Goal: Transaction & Acquisition: Purchase product/service

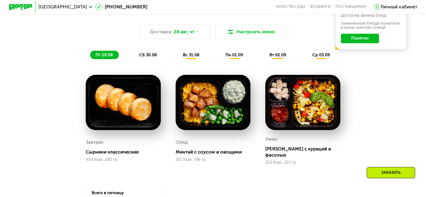
scroll to position [291, 0]
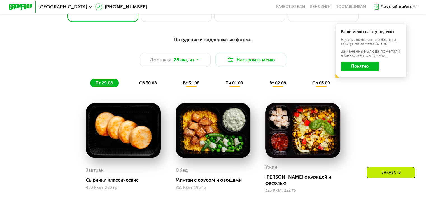
click at [144, 85] on span "сб 30.08" at bounding box center [148, 82] width 18 height 5
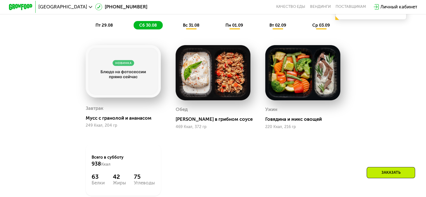
scroll to position [319, 0]
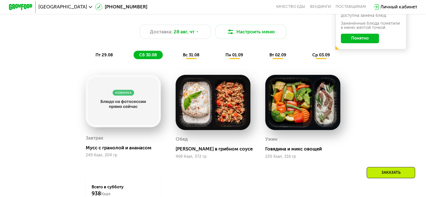
click at [192, 56] on span "вс 31.08" at bounding box center [191, 54] width 17 height 5
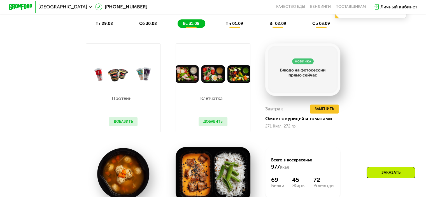
scroll to position [347, 0]
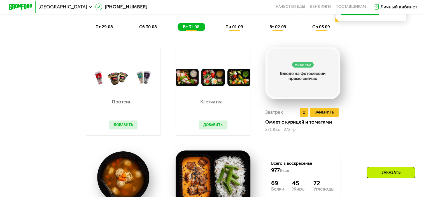
click at [312, 77] on img at bounding box center [302, 73] width 75 height 52
click at [377, 78] on div "Похудение и поддержание формы Доставка: 28 авг, чт Настроить меню пт 29.08 сб 3…" at bounding box center [213, 117] width 365 height 283
click at [234, 29] on span "пн 01.09" at bounding box center [235, 26] width 18 height 5
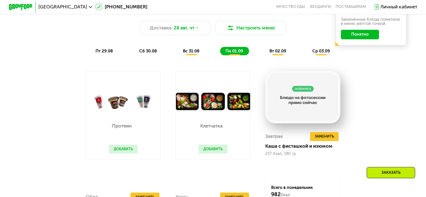
scroll to position [319, 0]
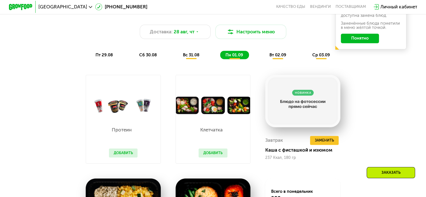
click at [279, 56] on span "вт 02.09" at bounding box center [277, 54] width 17 height 5
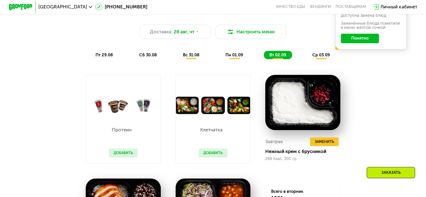
click at [323, 55] on span "ср 03.09" at bounding box center [321, 54] width 18 height 5
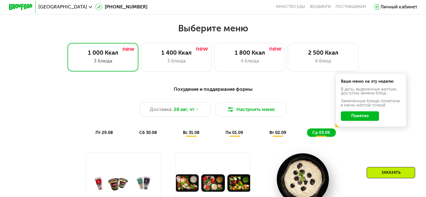
scroll to position [235, 0]
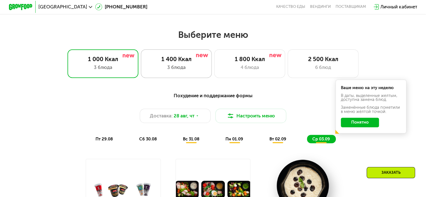
click at [214, 77] on div "1 400 Ккал 3 блюда" at bounding box center [249, 63] width 71 height 28
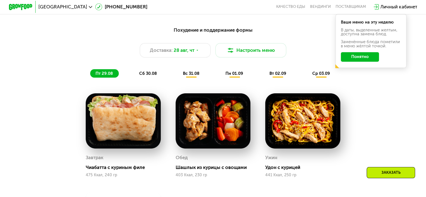
scroll to position [291, 0]
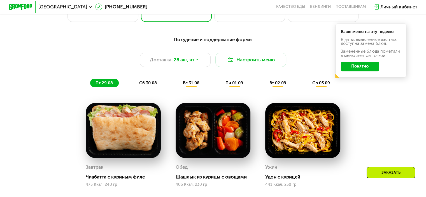
click at [358, 71] on button "Понятно" at bounding box center [360, 67] width 38 height 10
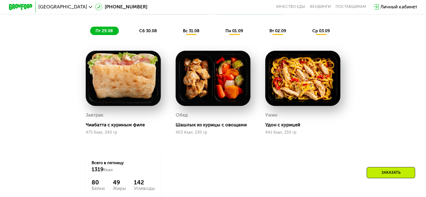
scroll to position [319, 0]
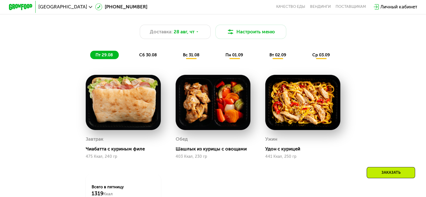
click at [184, 57] on span "вс 31.08" at bounding box center [191, 54] width 17 height 5
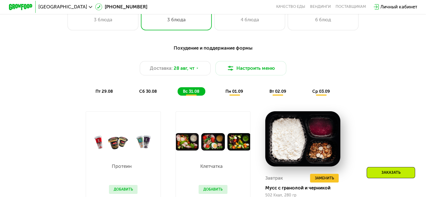
scroll to position [291, 0]
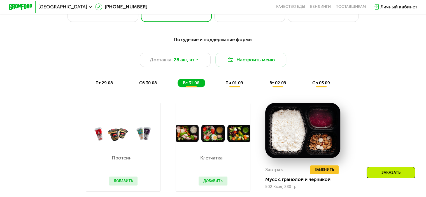
click at [236, 84] on span "пн 01.09" at bounding box center [235, 82] width 18 height 5
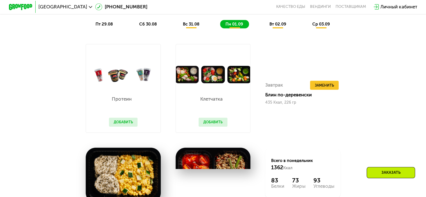
scroll to position [347, 0]
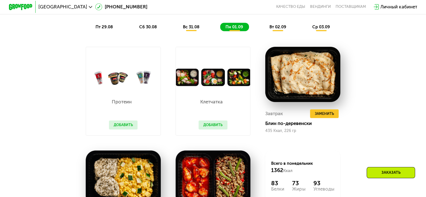
click at [307, 31] on div "вт 02.09" at bounding box center [321, 27] width 29 height 8
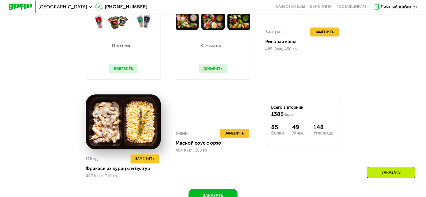
scroll to position [319, 0]
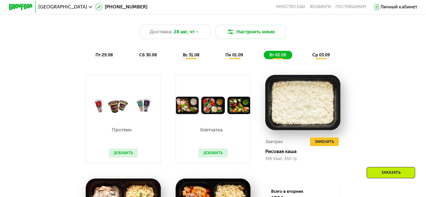
click at [325, 57] on span "ср 03.09" at bounding box center [321, 54] width 18 height 5
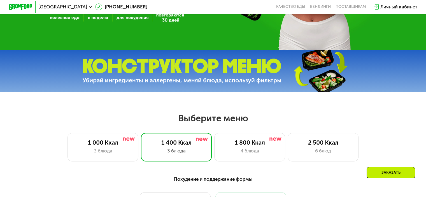
scroll to position [123, 0]
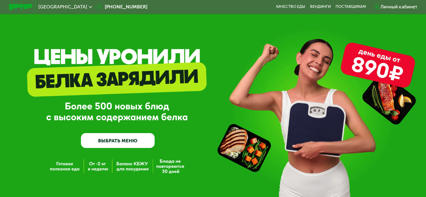
click at [112, 140] on link "ВЫБРАТЬ МЕНЮ" at bounding box center [118, 140] width 74 height 15
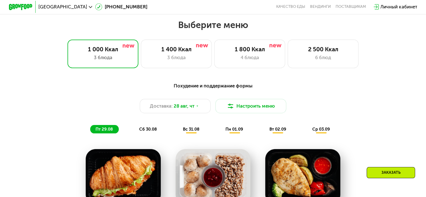
scroll to position [231, 0]
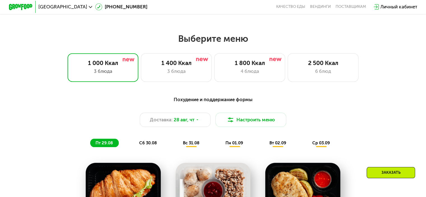
drag, startPoint x: 201, startPoint y: 105, endPoint x: 107, endPoint y: 109, distance: 93.7
click at [107, 109] on div "Похудение и поддержание формы Доставка: [DATE] Настроить меню пт 29.08 сб 30.08…" at bounding box center [213, 121] width 351 height 51
click at [288, 69] on div "1 800 Ккал 4 блюда" at bounding box center [323, 67] width 71 height 28
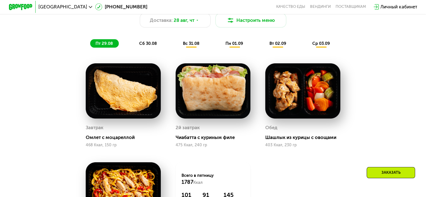
scroll to position [287, 0]
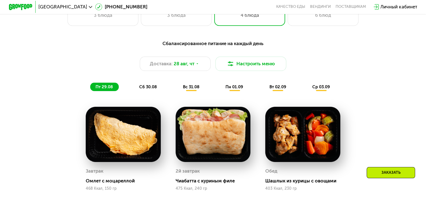
click at [148, 89] on span "сб 30.08" at bounding box center [148, 86] width 18 height 5
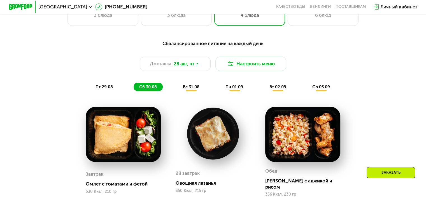
click at [189, 88] on span "вс 31.08" at bounding box center [191, 86] width 17 height 5
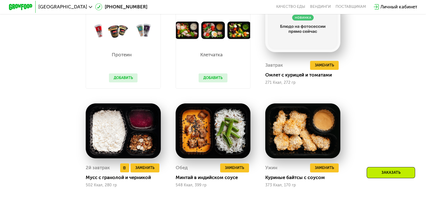
scroll to position [399, 0]
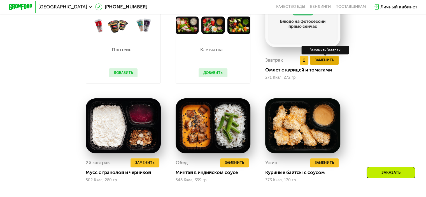
click at [331, 62] on span "Заменить" at bounding box center [324, 60] width 19 height 6
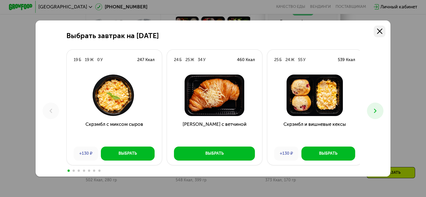
click at [383, 29] on use at bounding box center [379, 31] width 5 height 5
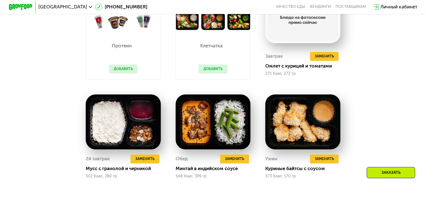
scroll to position [427, 0]
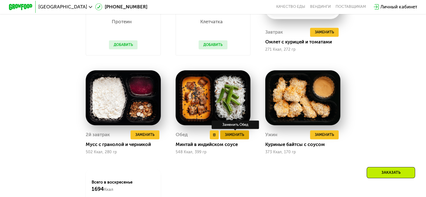
click at [239, 138] on span "Заменить" at bounding box center [234, 135] width 19 height 6
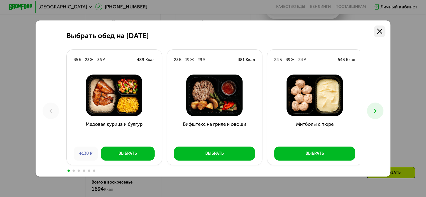
click at [379, 31] on icon at bounding box center [379, 31] width 5 height 5
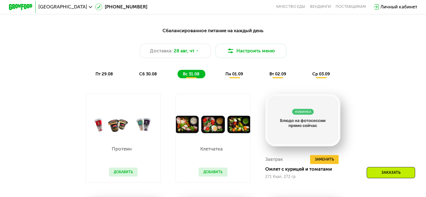
scroll to position [287, 0]
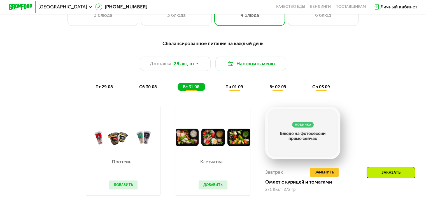
click at [237, 89] on span "пн 01.09" at bounding box center [235, 86] width 18 height 5
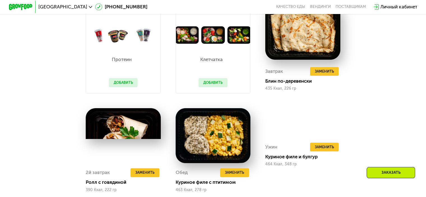
scroll to position [315, 0]
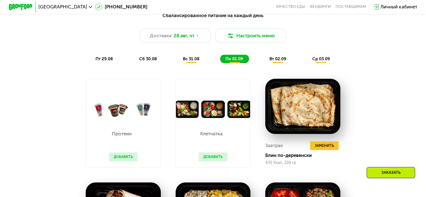
click at [277, 61] on span "вт 02.09" at bounding box center [277, 58] width 17 height 5
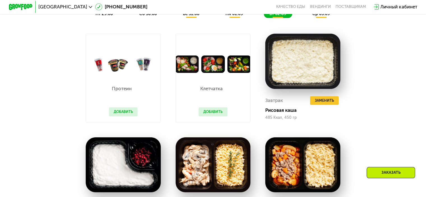
scroll to position [371, 0]
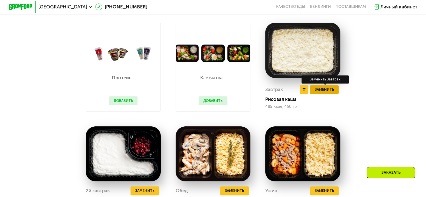
click at [324, 92] on span "Заменить" at bounding box center [324, 90] width 19 height 6
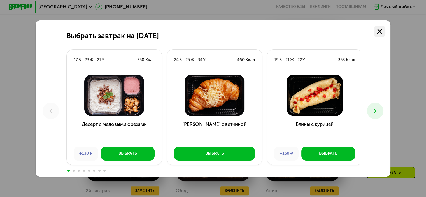
click at [383, 29] on use at bounding box center [379, 31] width 5 height 5
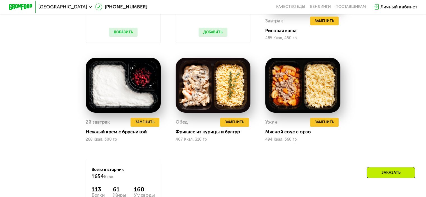
scroll to position [455, 0]
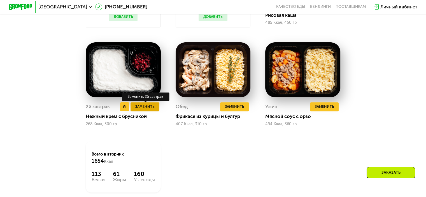
click at [144, 110] on span "Заменить" at bounding box center [144, 107] width 19 height 6
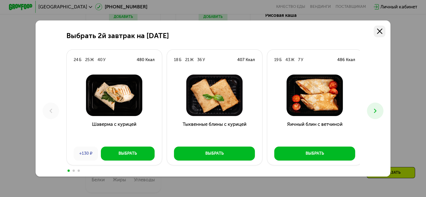
click at [383, 30] on icon at bounding box center [379, 31] width 5 height 5
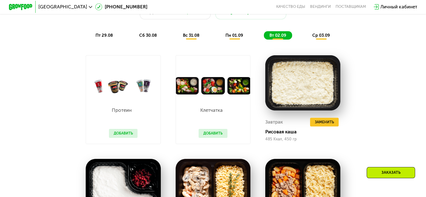
scroll to position [287, 0]
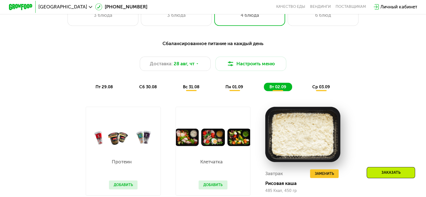
click at [322, 88] on span "ср 03.09" at bounding box center [321, 86] width 18 height 5
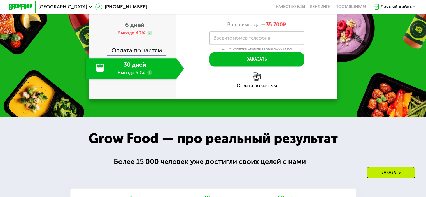
scroll to position [651, 0]
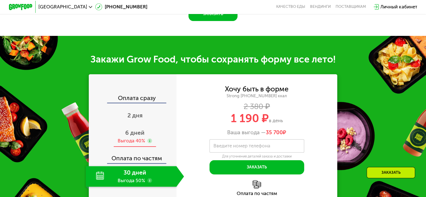
click at [130, 136] on span "6 дней" at bounding box center [134, 132] width 19 height 7
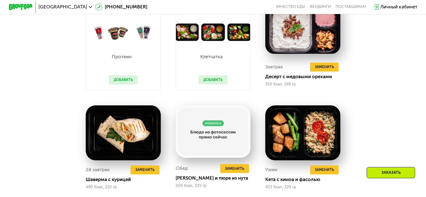
scroll to position [343, 0]
